Goal: Find specific page/section: Find specific page/section

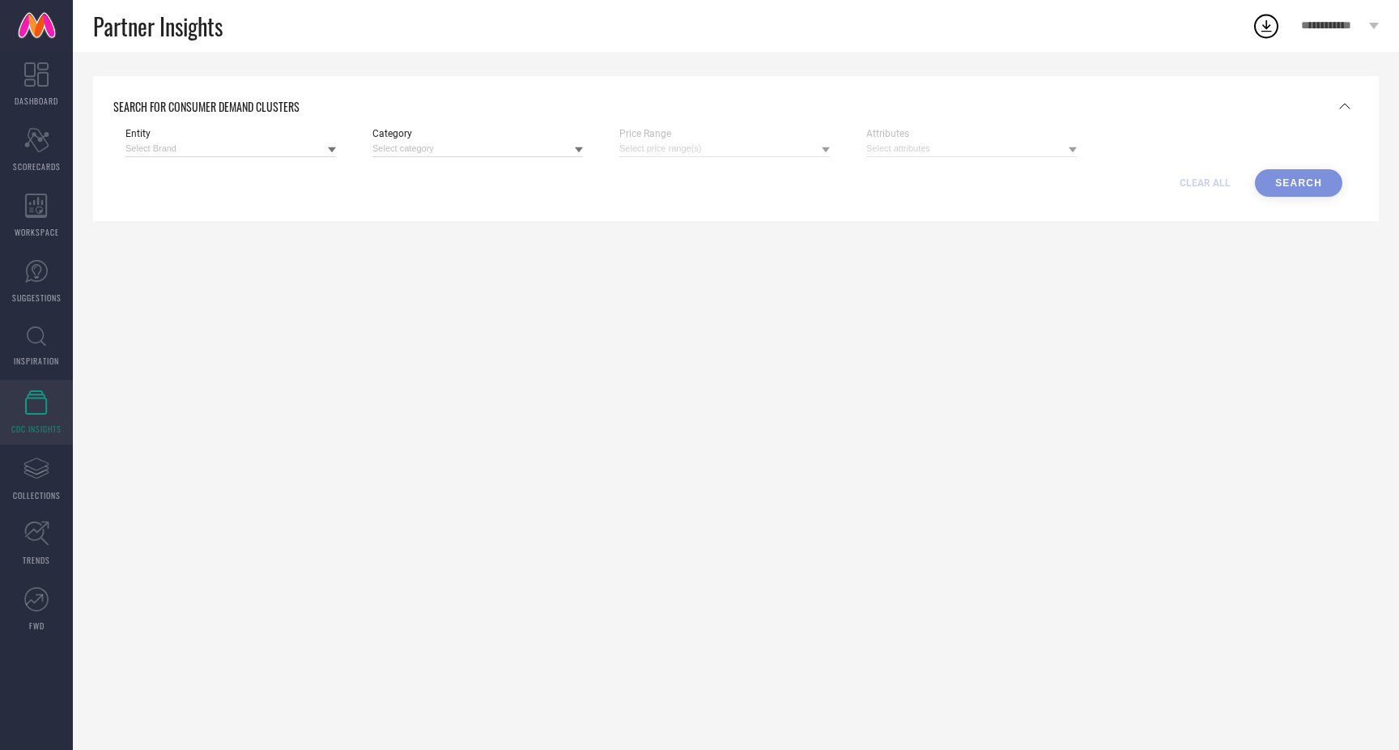
click at [31, 350] on link "INSPIRATION" at bounding box center [36, 346] width 73 height 65
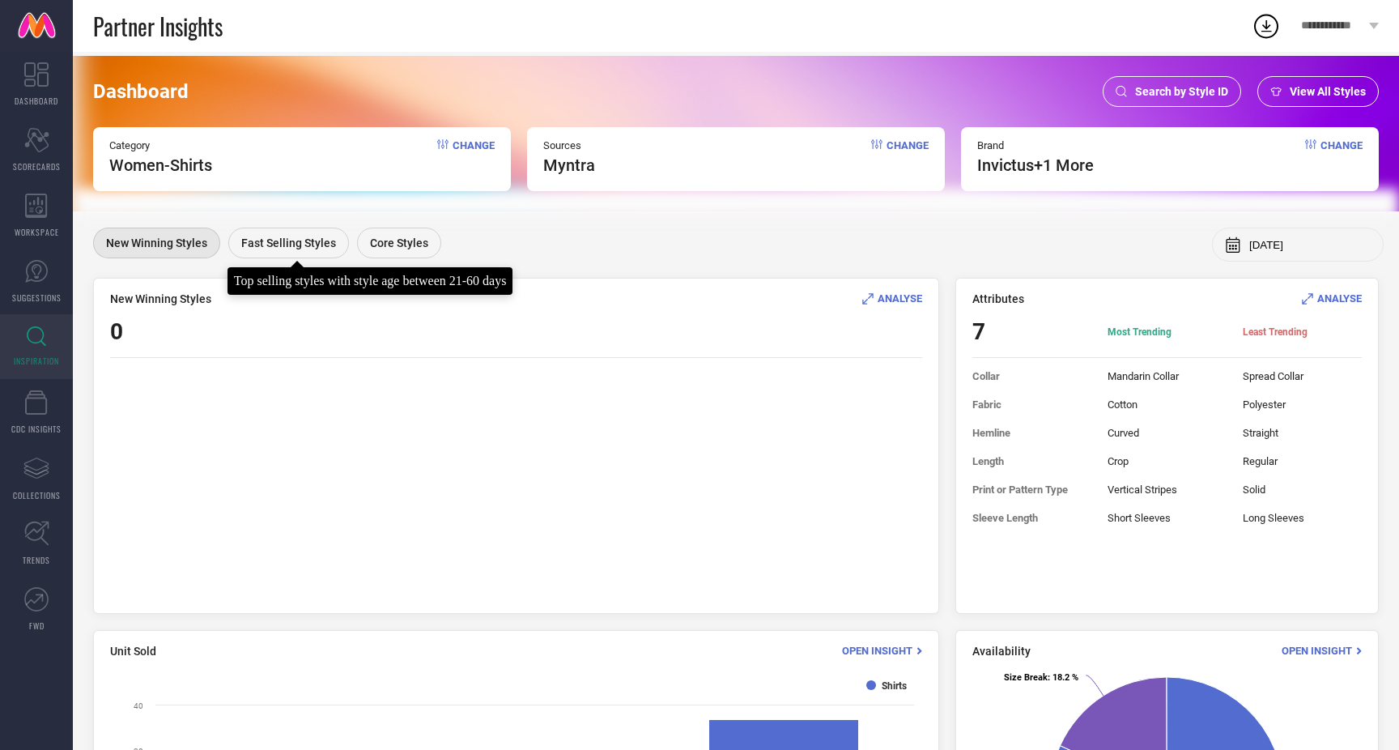
click at [313, 237] on span "Fast Selling Styles" at bounding box center [288, 242] width 95 height 13
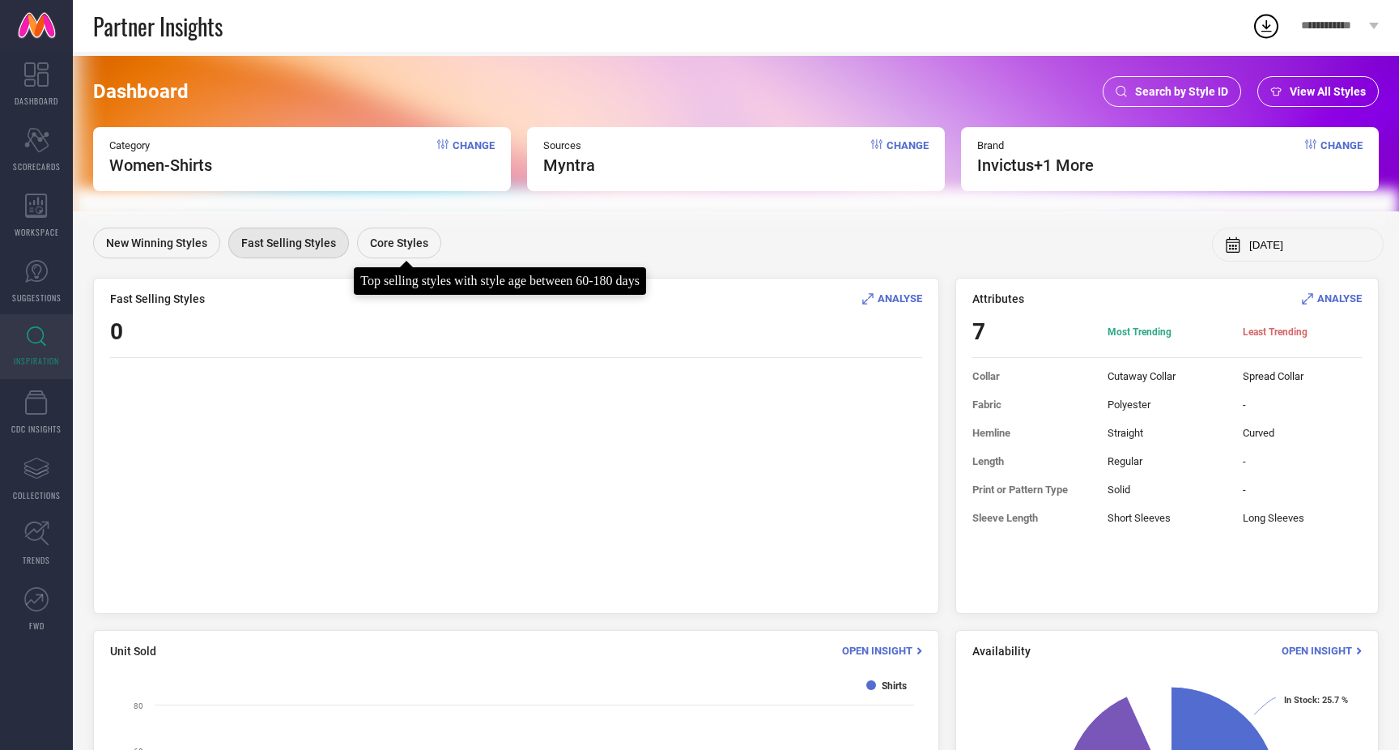
click at [423, 236] on span "Core Styles" at bounding box center [399, 242] width 58 height 13
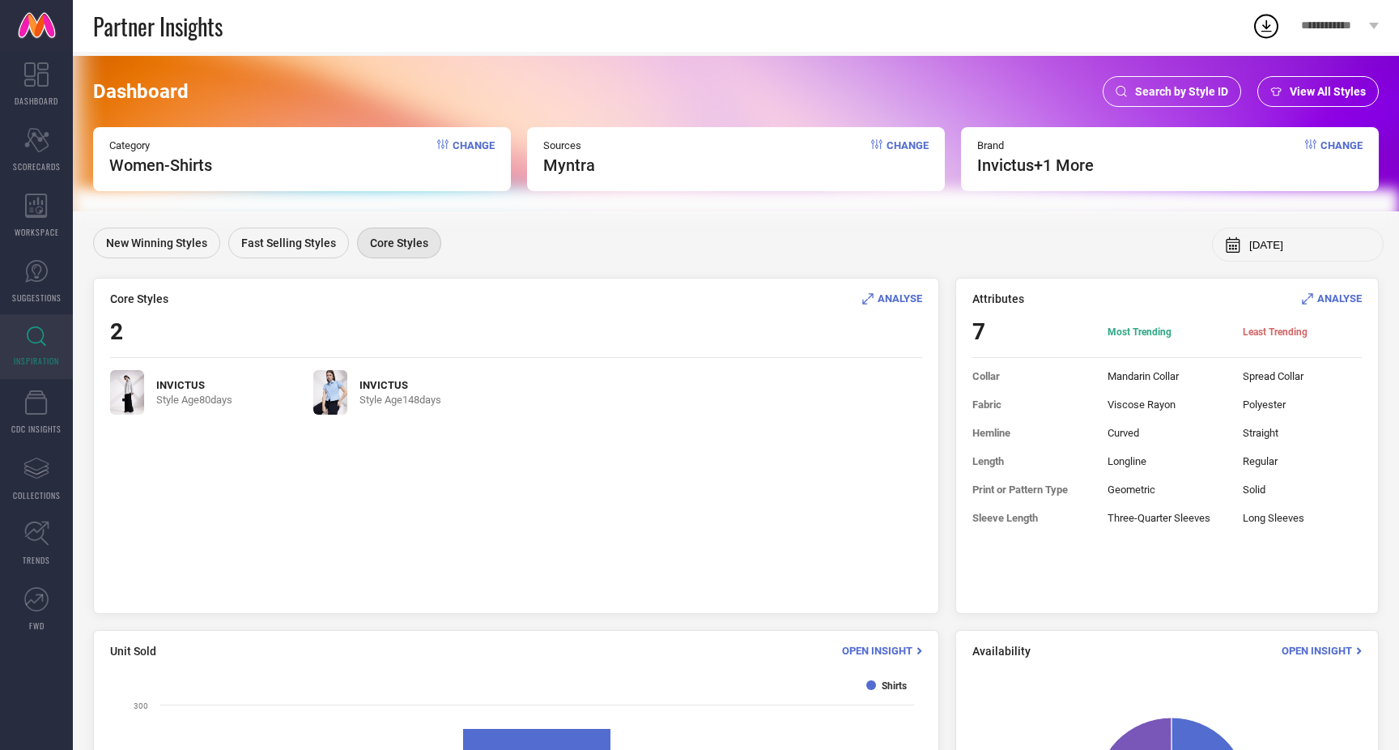
click at [475, 145] on span "Change" at bounding box center [474, 157] width 42 height 36
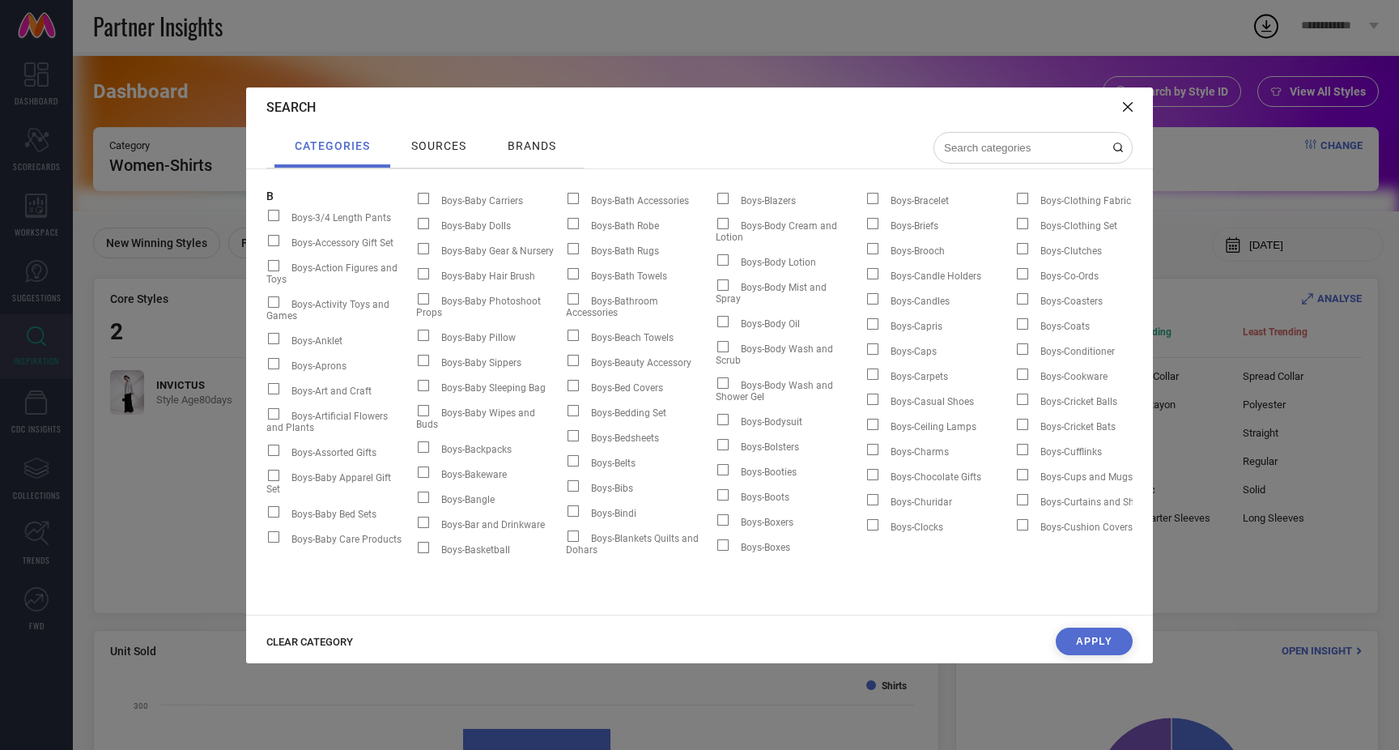
click at [336, 644] on span "CLEAR CATEGORY" at bounding box center [309, 642] width 87 height 12
click at [1000, 150] on input at bounding box center [1023, 148] width 162 height 14
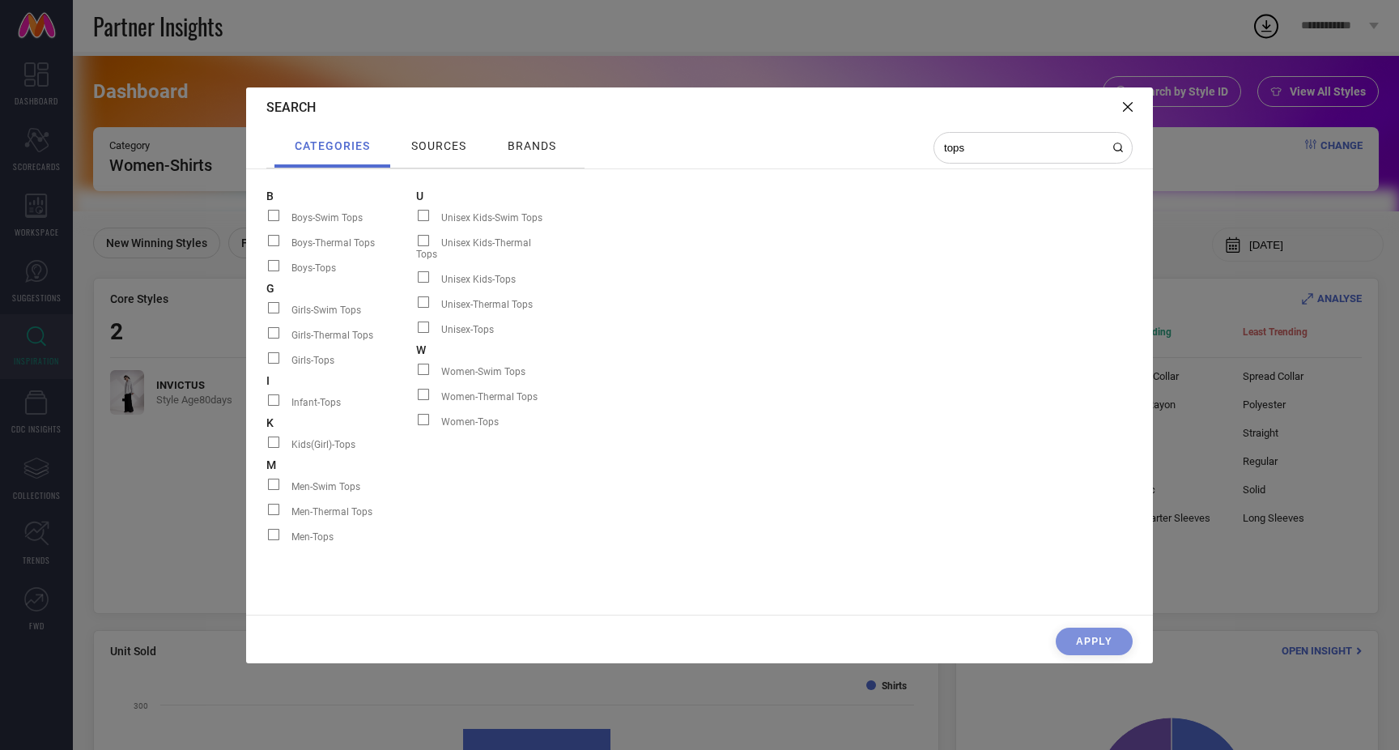
type input "tops"
click at [422, 414] on span at bounding box center [423, 419] width 11 height 11
click at [416, 425] on input "Women-Tops" at bounding box center [416, 425] width 0 height 0
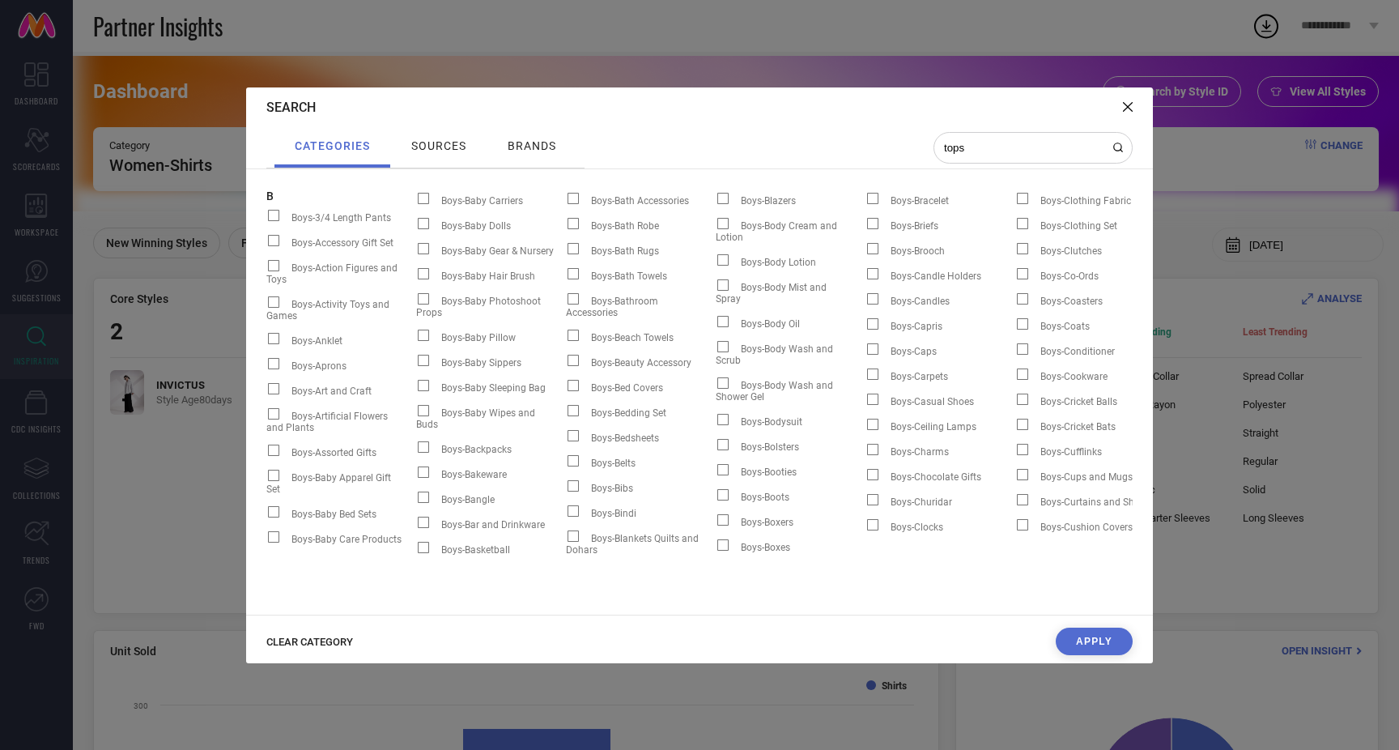
click at [1087, 649] on button "Apply" at bounding box center [1094, 641] width 77 height 28
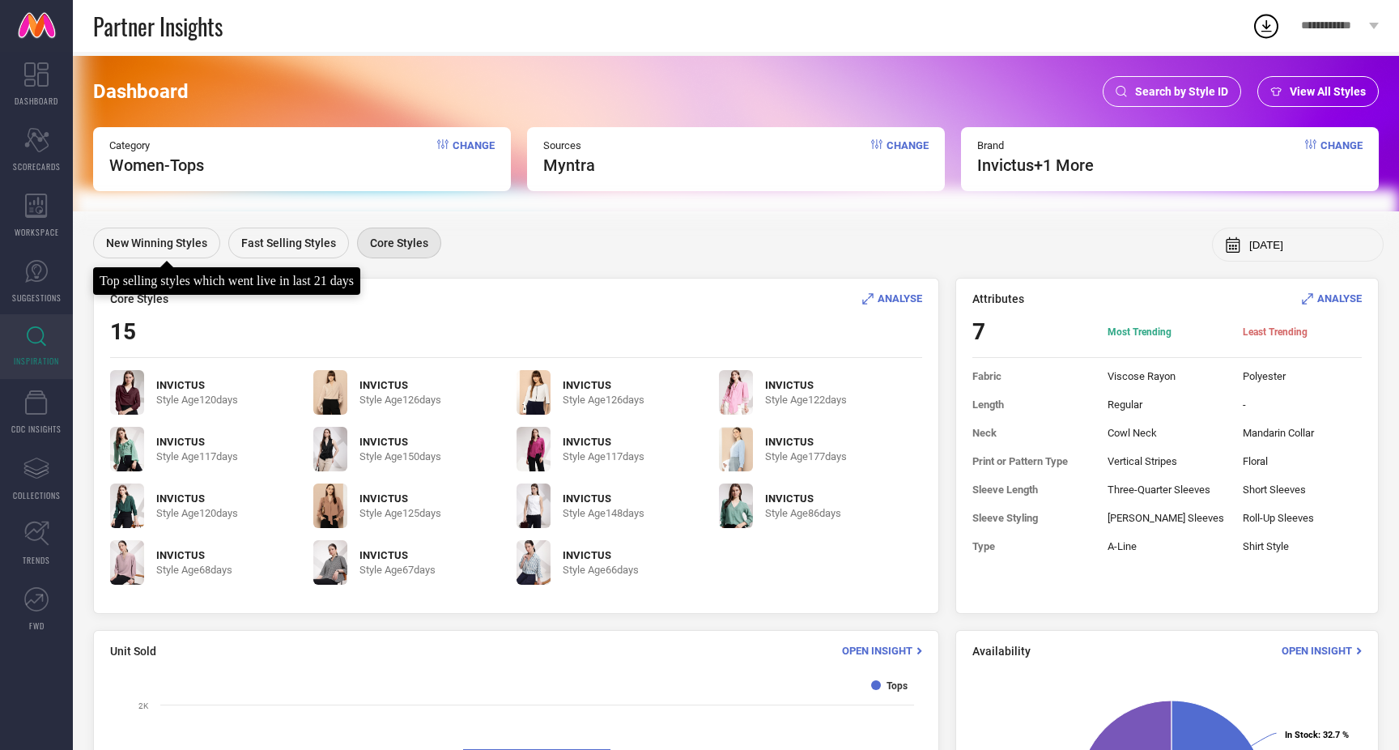
click at [152, 254] on div "New Winning Styles" at bounding box center [156, 243] width 127 height 31
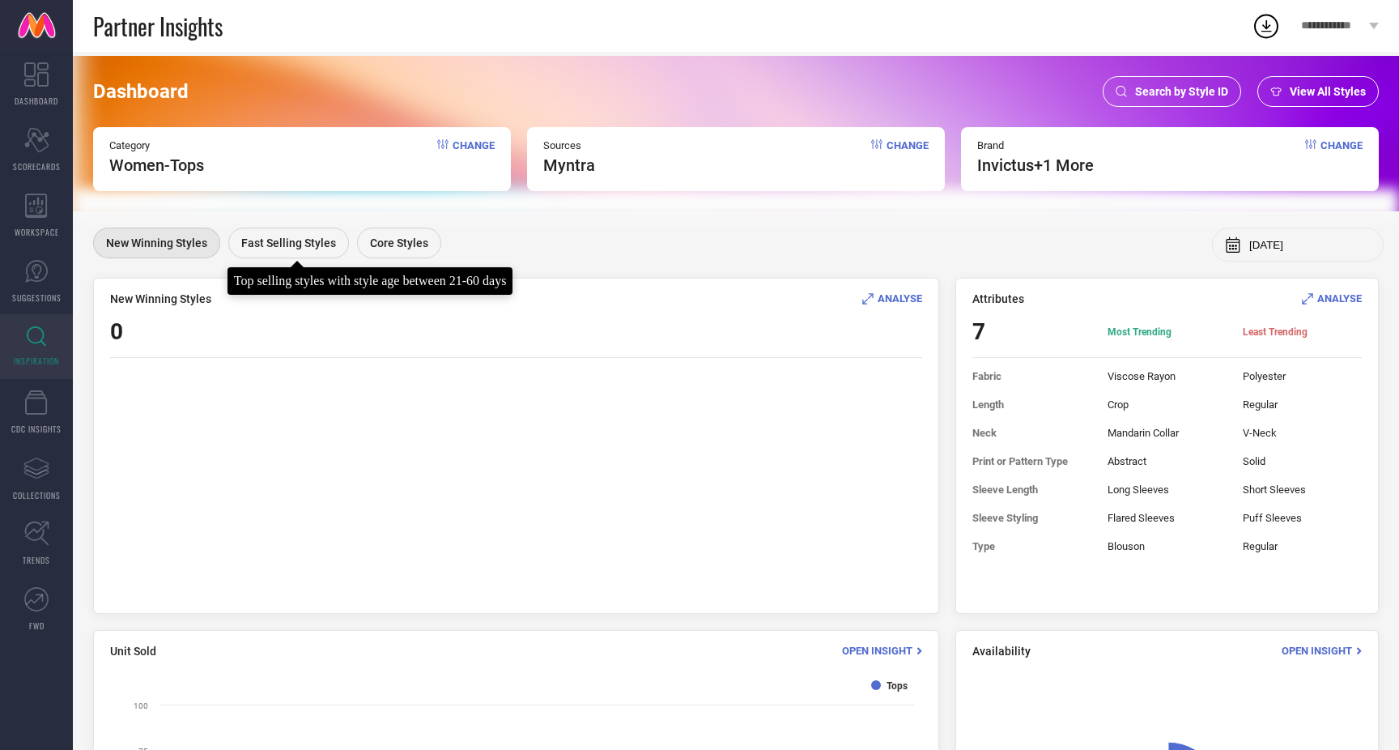
click at [253, 240] on span "Fast Selling Styles" at bounding box center [288, 242] width 95 height 13
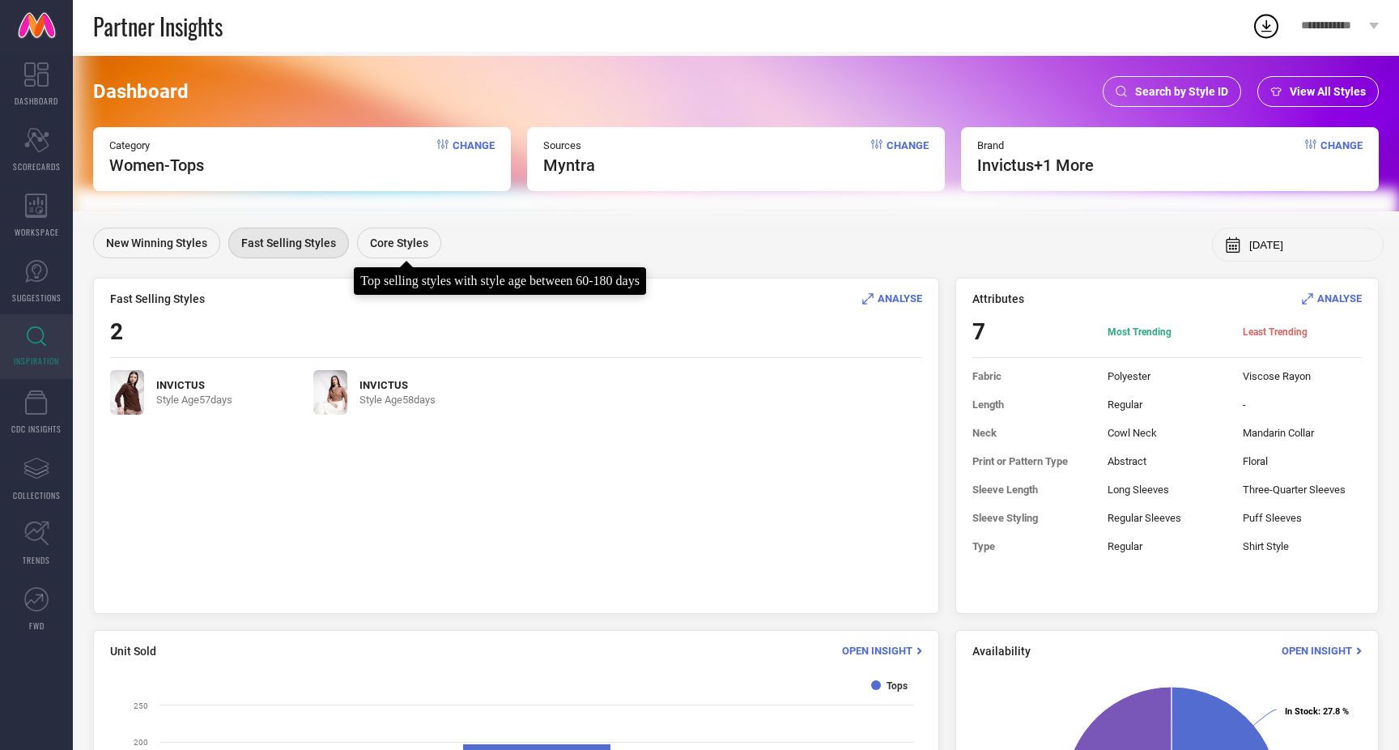
click at [382, 248] on span "Core Styles" at bounding box center [399, 242] width 58 height 13
